Goal: Task Accomplishment & Management: Manage account settings

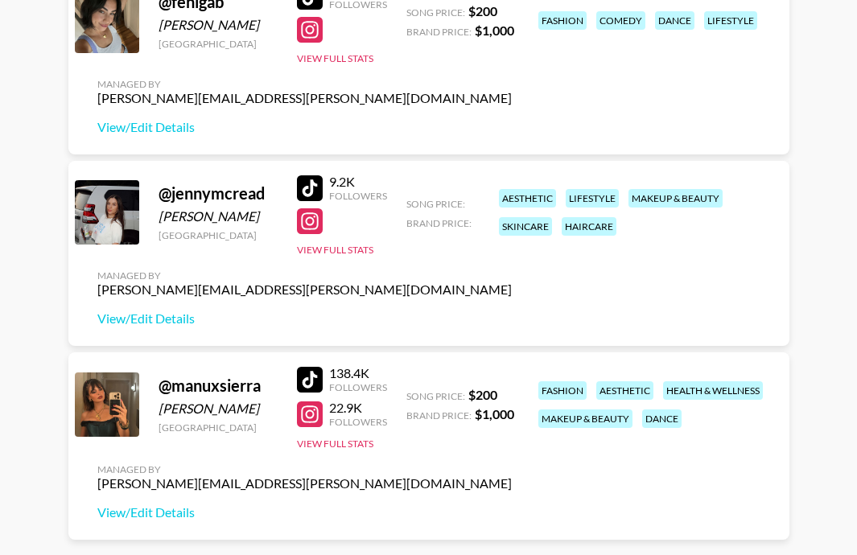
scroll to position [274, 0]
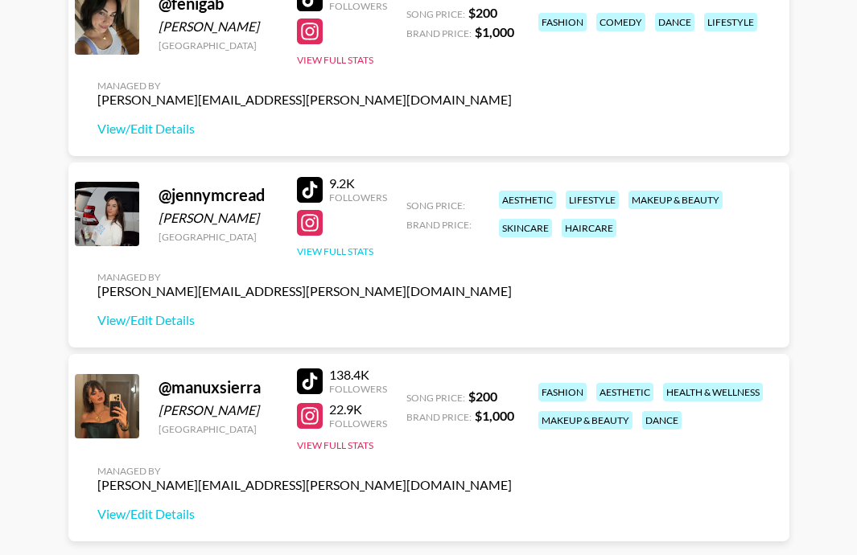
click at [356, 250] on button "View Full Stats" at bounding box center [335, 252] width 76 height 12
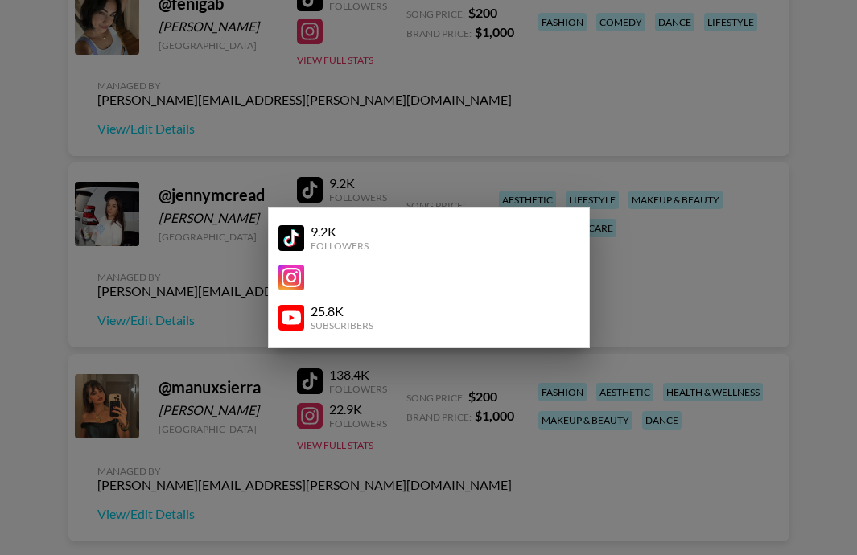
click at [457, 141] on div at bounding box center [428, 277] width 857 height 555
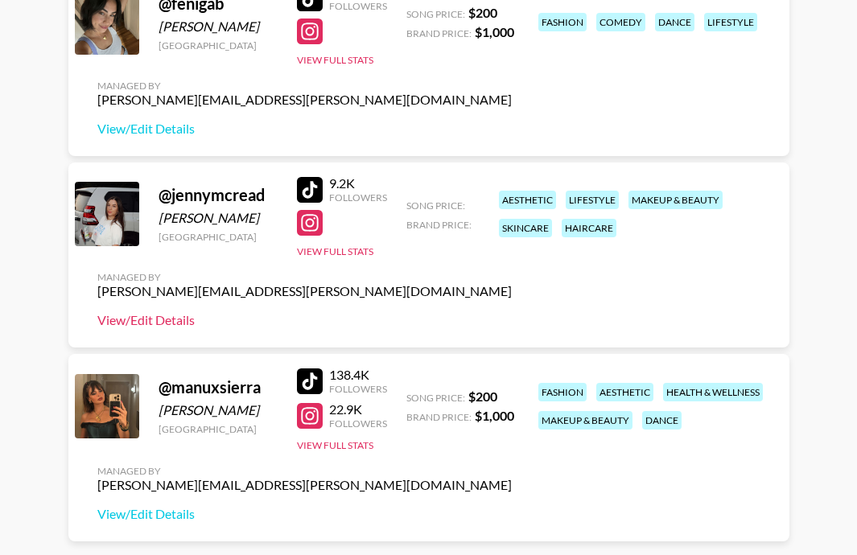
click at [175, 319] on link "View/Edit Details" at bounding box center [304, 320] width 415 height 16
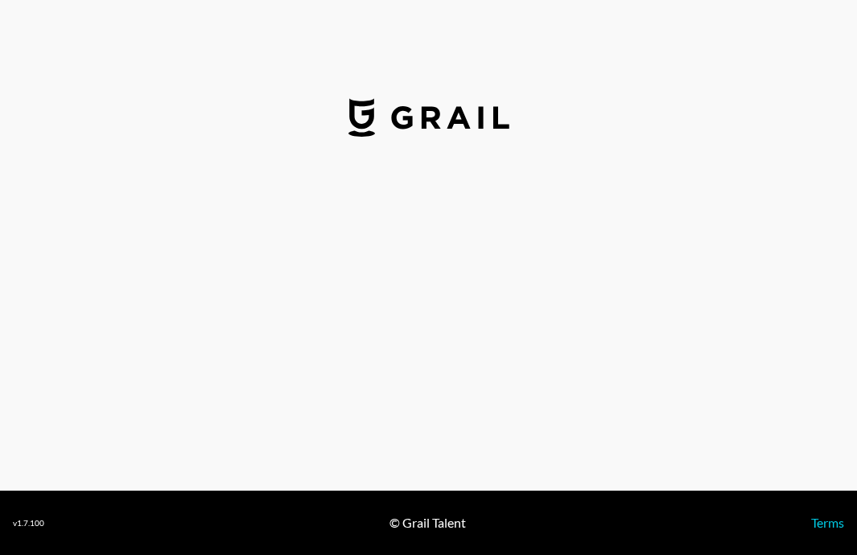
select select "USD"
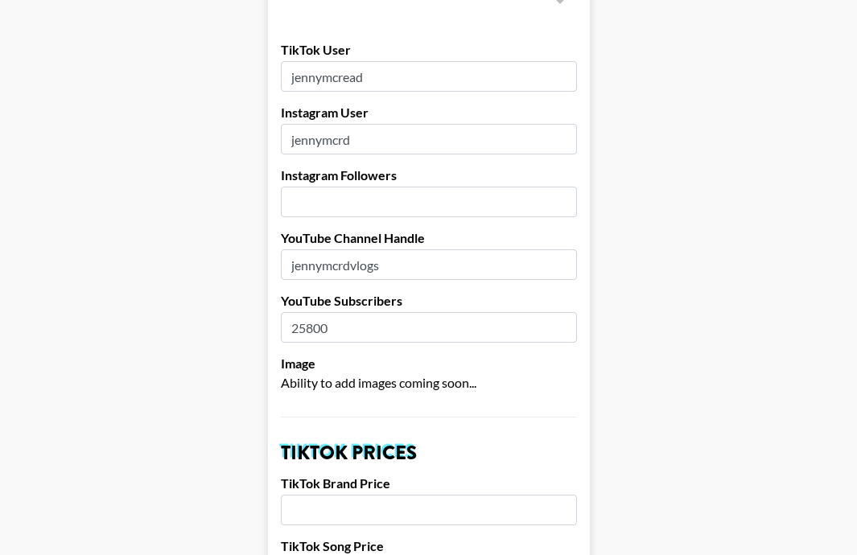
scroll to position [178, 0]
click at [310, 186] on input "number" at bounding box center [429, 201] width 296 height 31
click at [557, 186] on input "1" at bounding box center [429, 201] width 296 height 31
click at [557, 186] on input "2" at bounding box center [429, 201] width 296 height 31
click at [557, 186] on input "3" at bounding box center [429, 201] width 296 height 31
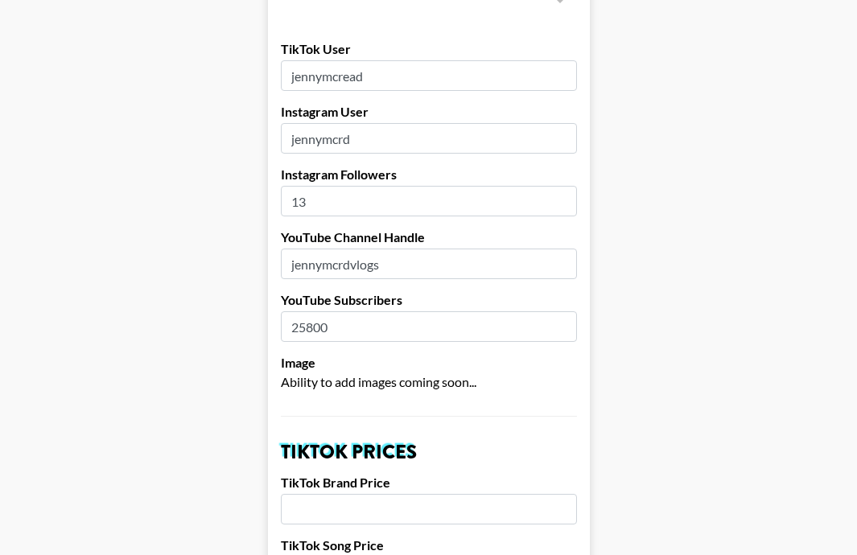
click at [557, 186] on input "13" at bounding box center [429, 201] width 296 height 31
type input "1"
click at [442, 188] on input "82.9" at bounding box center [429, 201] width 296 height 31
click at [563, 186] on input "83" at bounding box center [429, 201] width 296 height 31
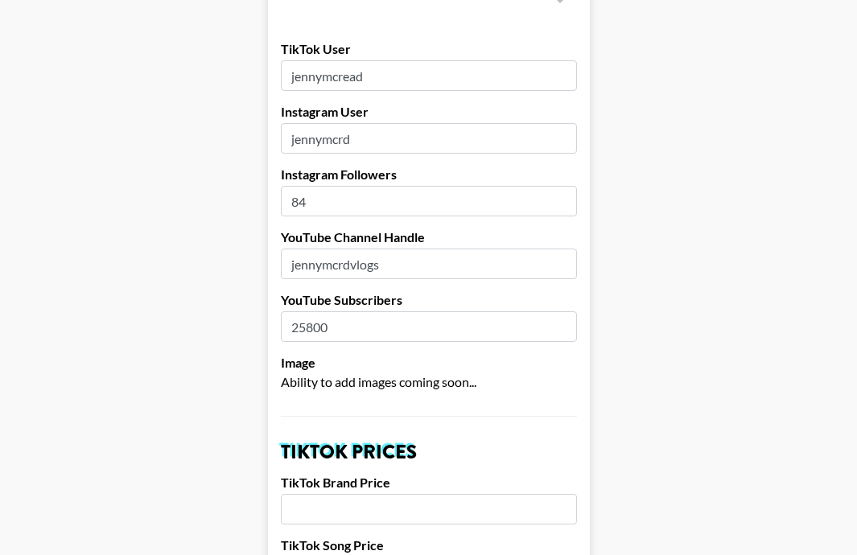
click at [563, 186] on input "84" at bounding box center [429, 201] width 296 height 31
click at [563, 186] on input "85" at bounding box center [429, 201] width 296 height 31
click at [563, 186] on input "86" at bounding box center [429, 201] width 296 height 31
click at [563, 186] on input "87" at bounding box center [429, 201] width 296 height 31
type input "8"
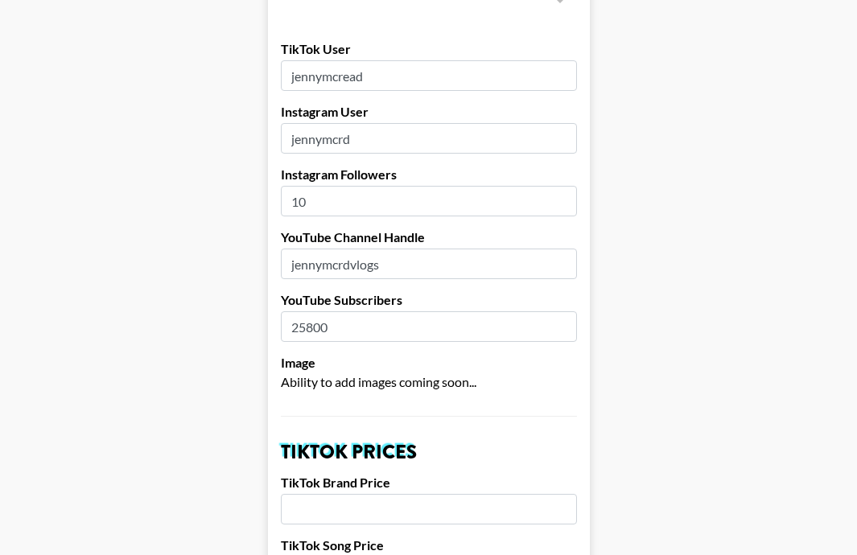
type input "1"
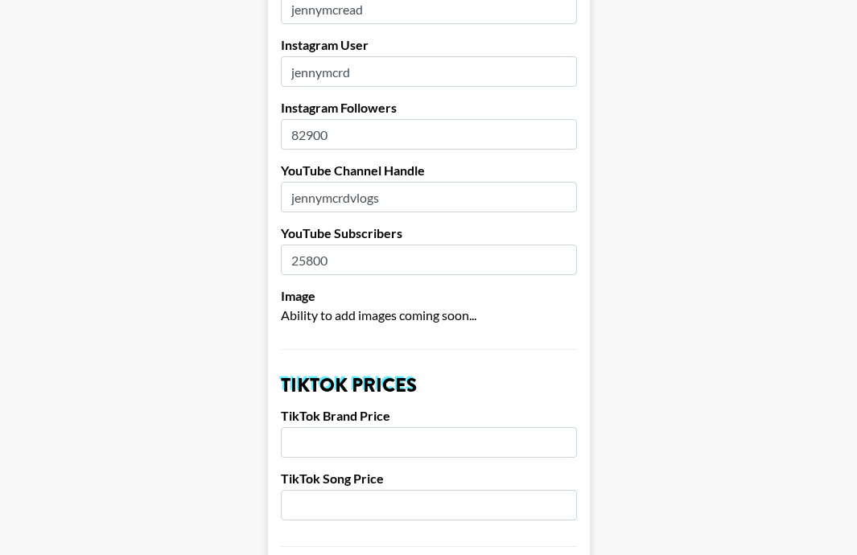
scroll to position [250, 0]
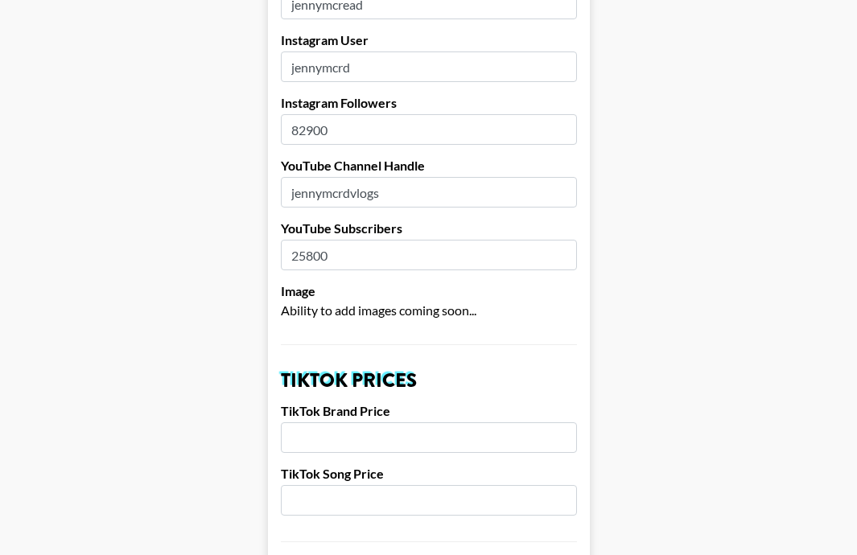
click at [353, 114] on input "82900" at bounding box center [429, 129] width 296 height 31
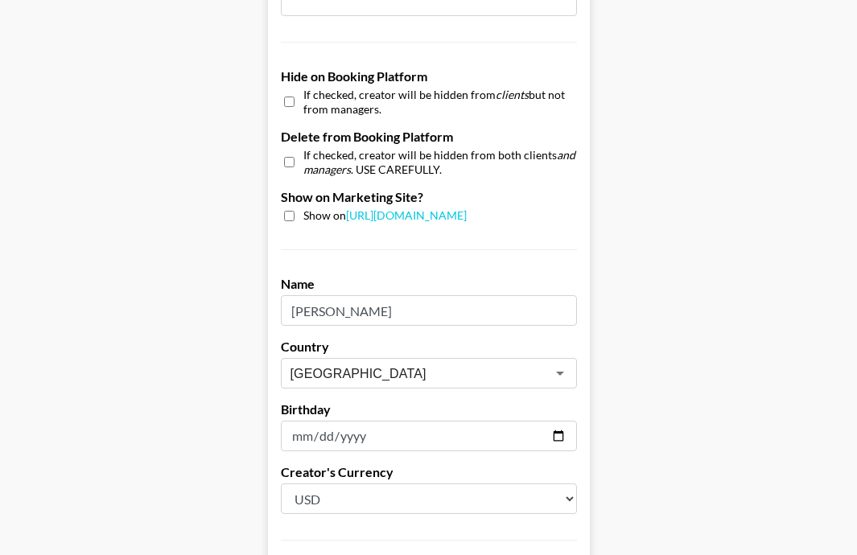
scroll to position [1502, 0]
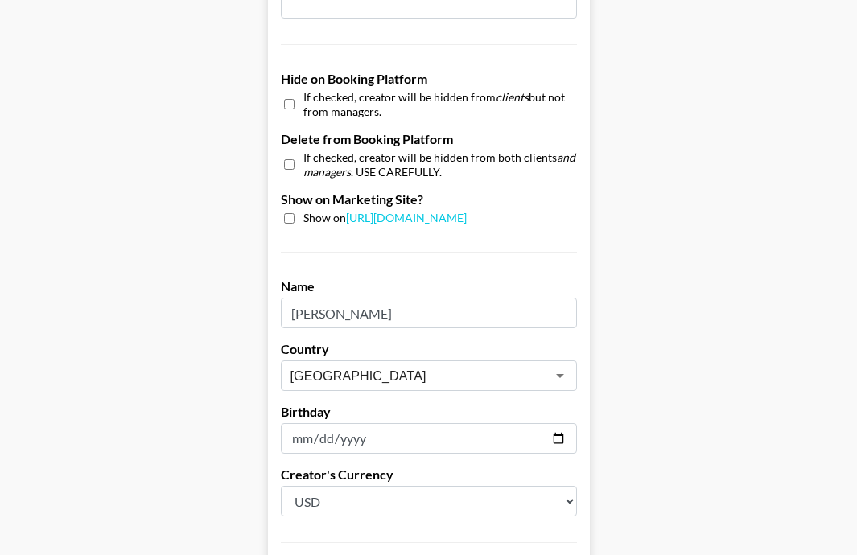
type input "82000"
click at [289, 213] on input "checkbox" at bounding box center [289, 218] width 10 height 10
checkbox input "true"
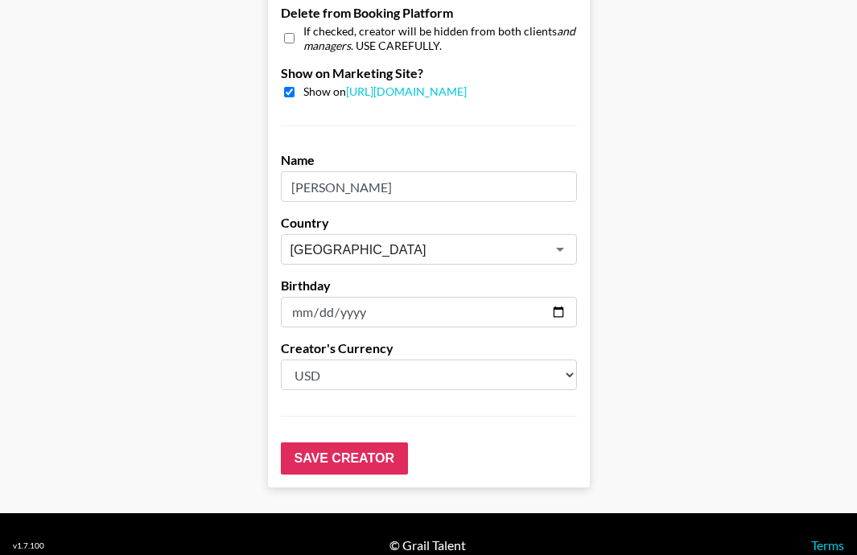
scroll to position [1627, 0]
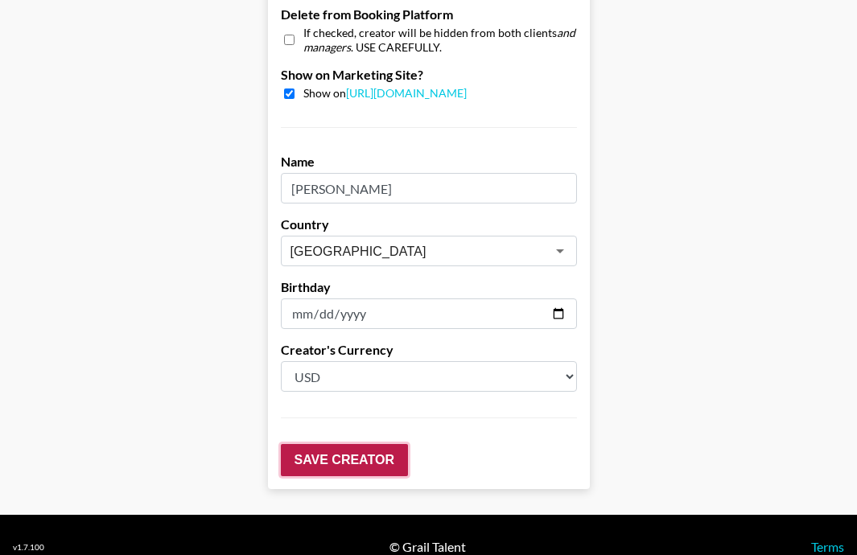
click at [378, 444] on input "Save Creator" at bounding box center [344, 460] width 127 height 32
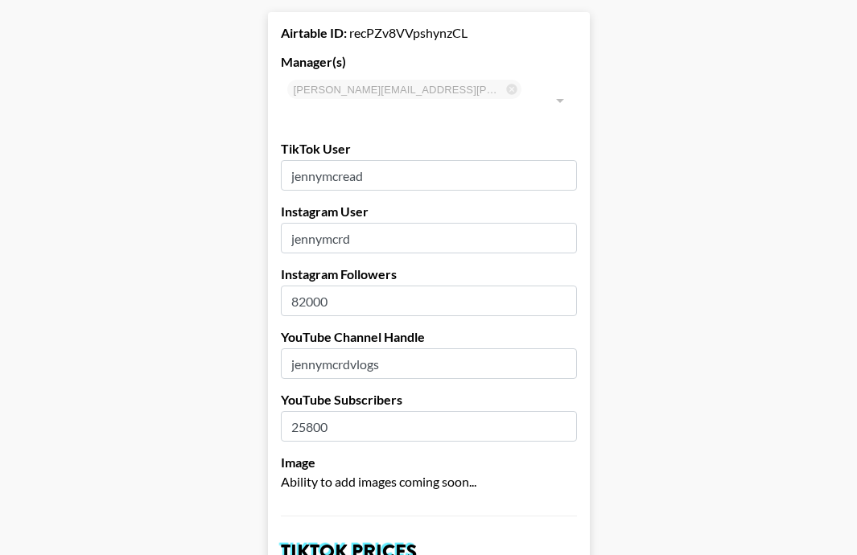
scroll to position [0, 0]
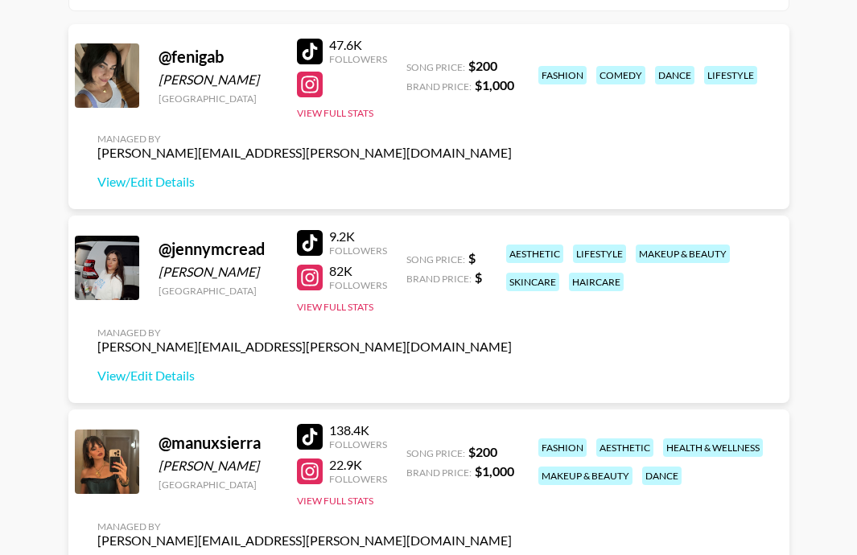
scroll to position [282, 0]
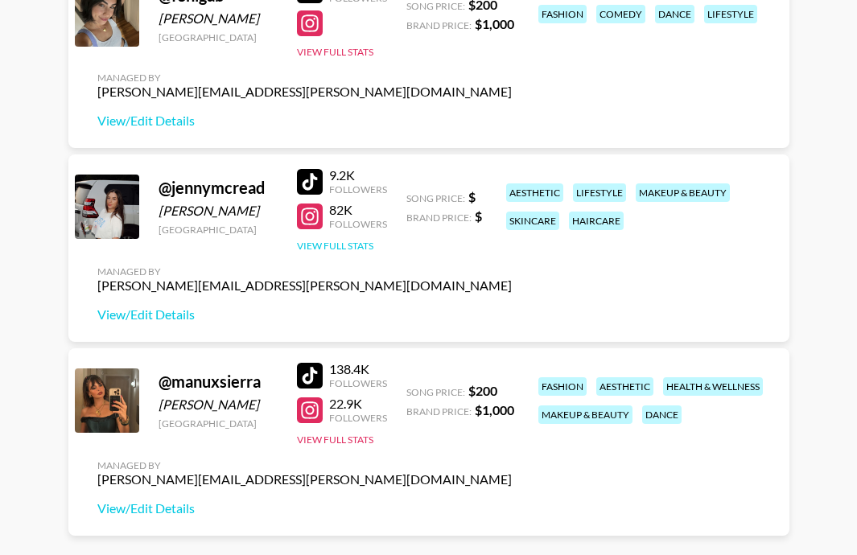
click at [334, 245] on button "View Full Stats" at bounding box center [335, 246] width 76 height 12
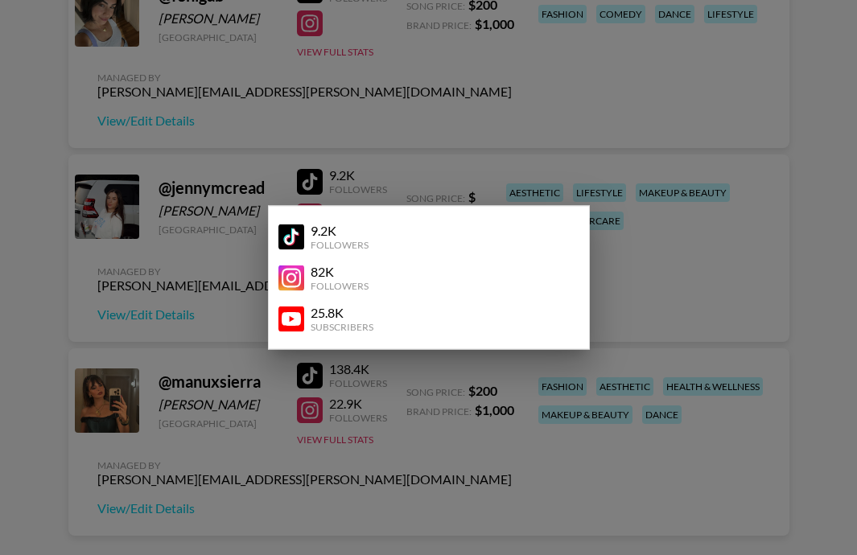
click at [703, 278] on div at bounding box center [428, 277] width 857 height 555
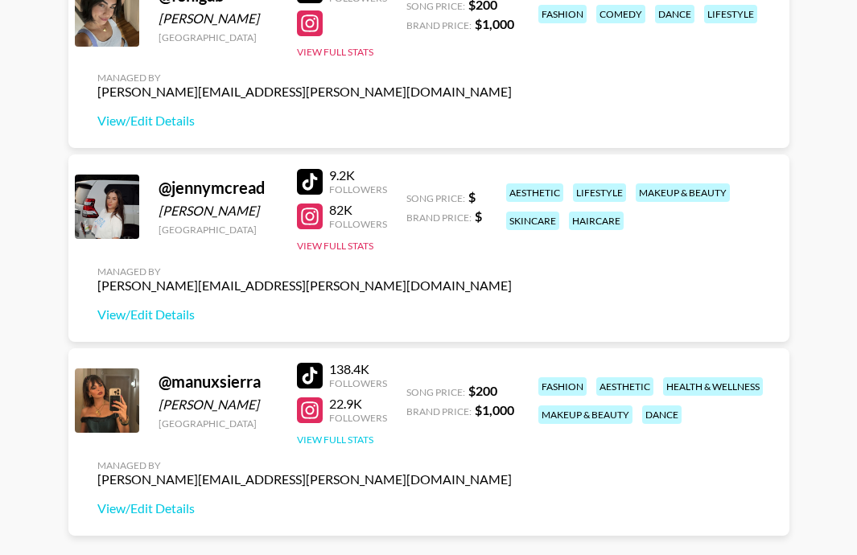
click at [345, 439] on button "View Full Stats" at bounding box center [335, 440] width 76 height 12
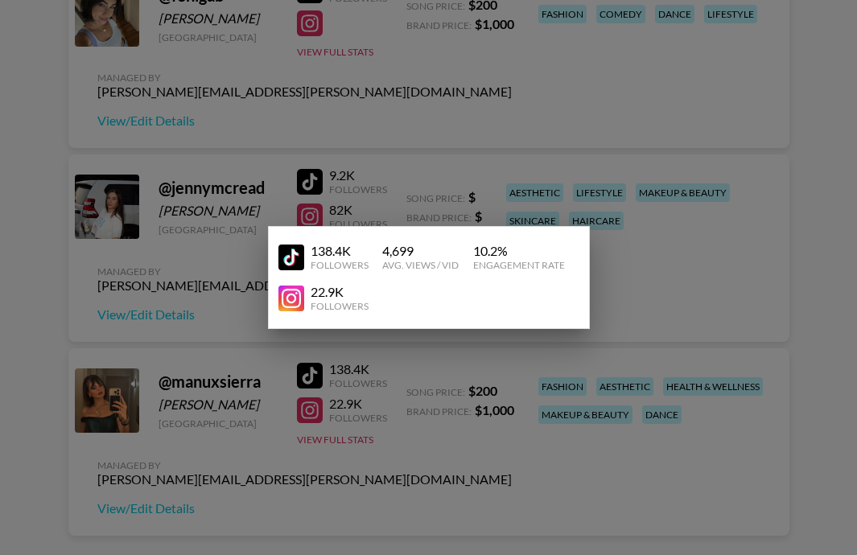
click at [657, 272] on div at bounding box center [428, 277] width 857 height 555
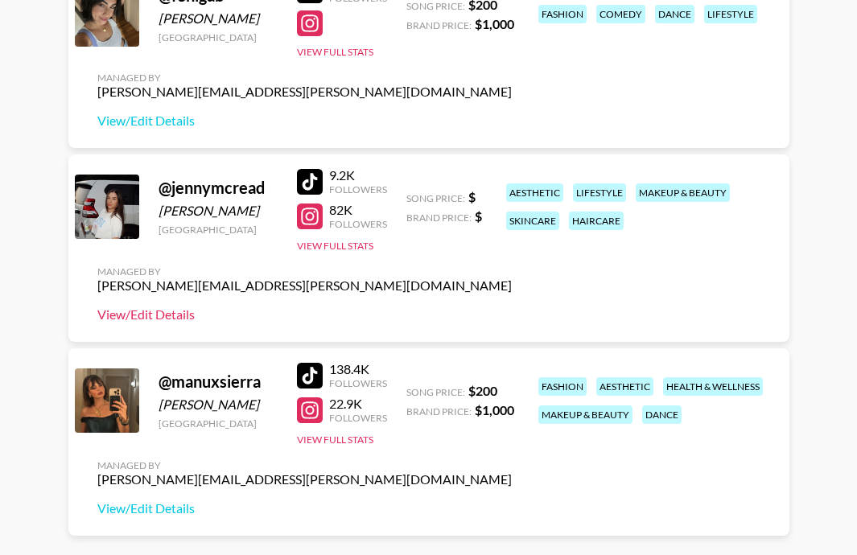
click at [172, 319] on link "View/Edit Details" at bounding box center [304, 315] width 415 height 16
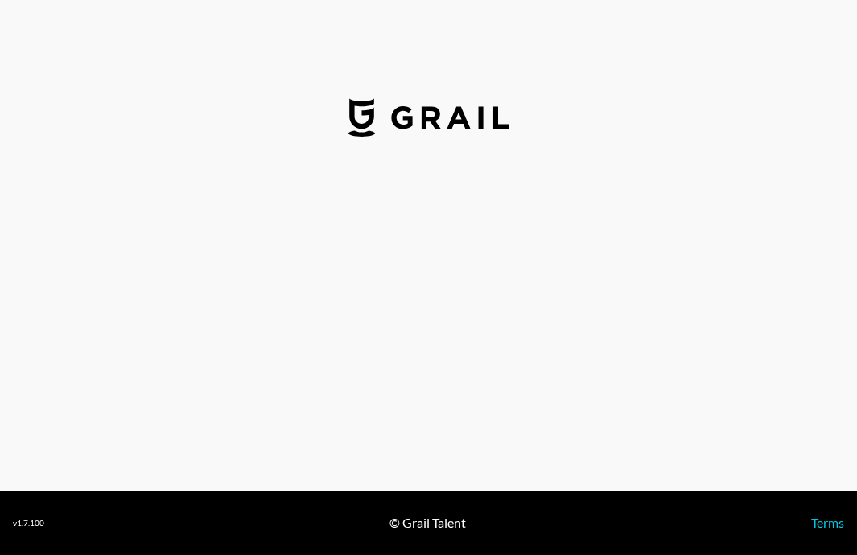
select select "USD"
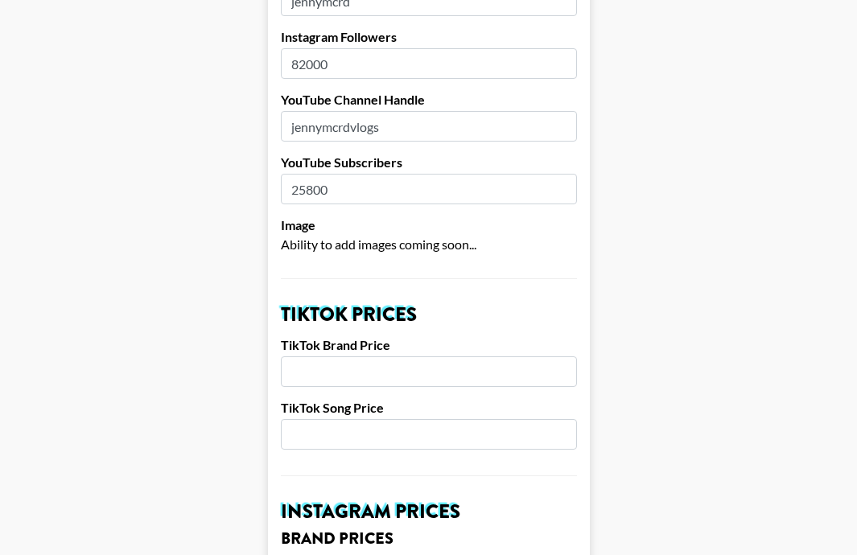
scroll to position [325, 0]
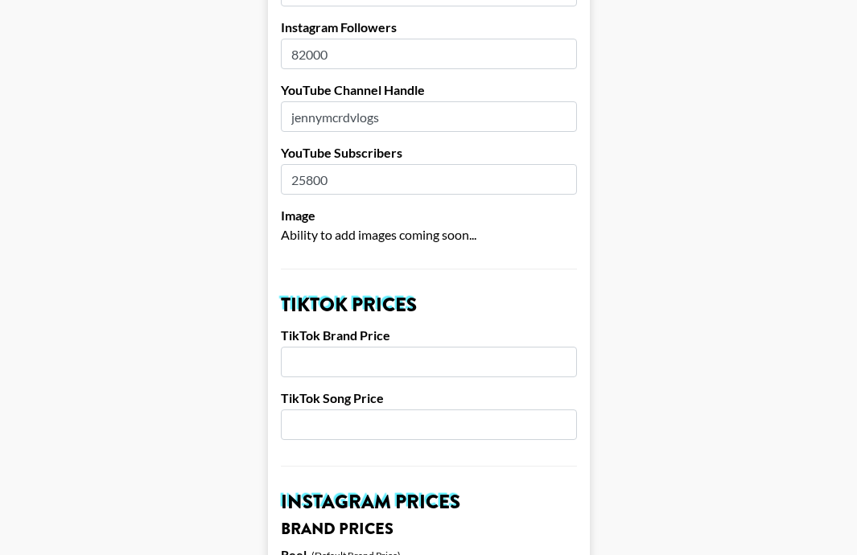
click at [312, 39] on input "82000" at bounding box center [429, 54] width 296 height 31
type input "82900"
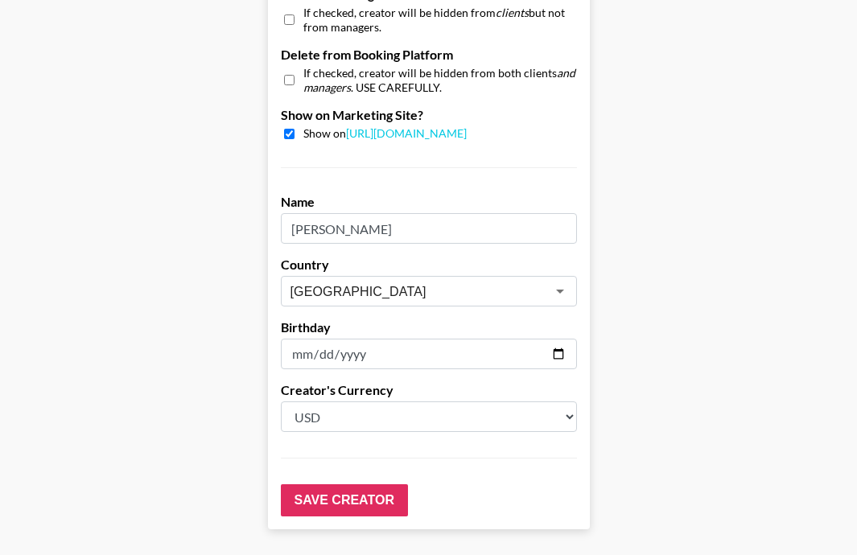
scroll to position [1628, 0]
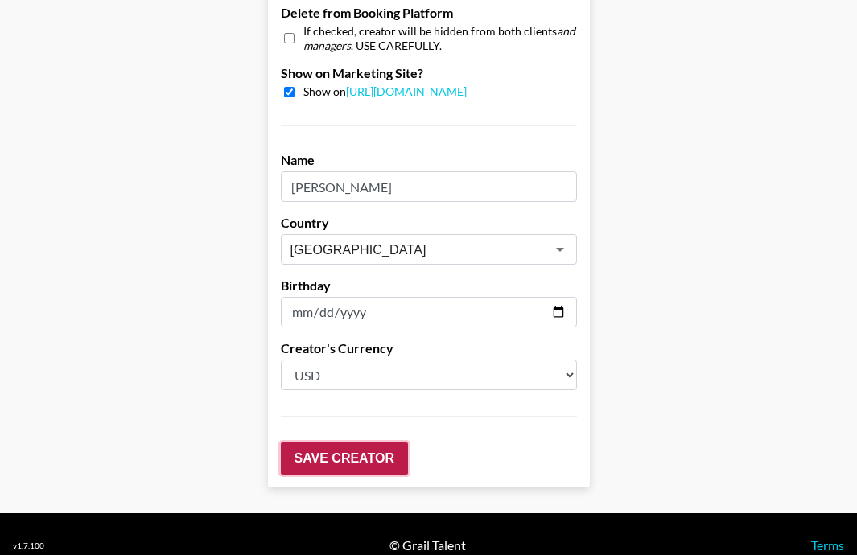
click at [312, 443] on input "Save Creator" at bounding box center [344, 459] width 127 height 32
